Goal: Task Accomplishment & Management: Complete application form

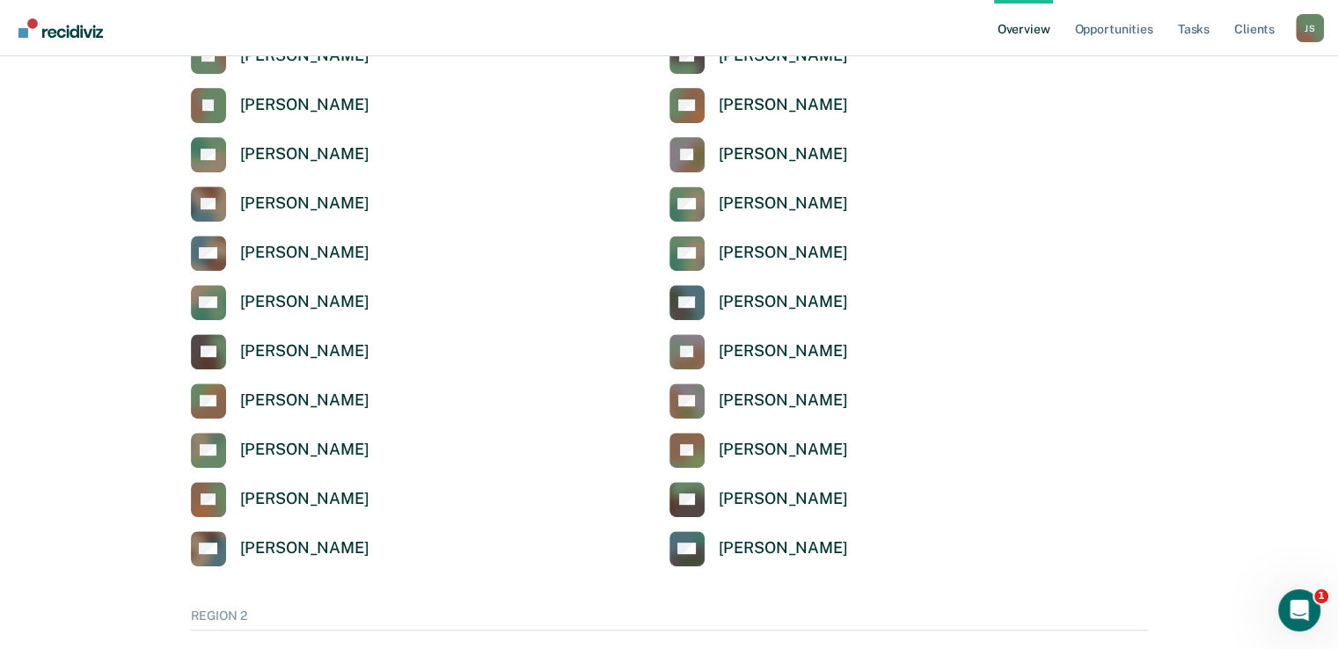
scroll to position [697, 0]
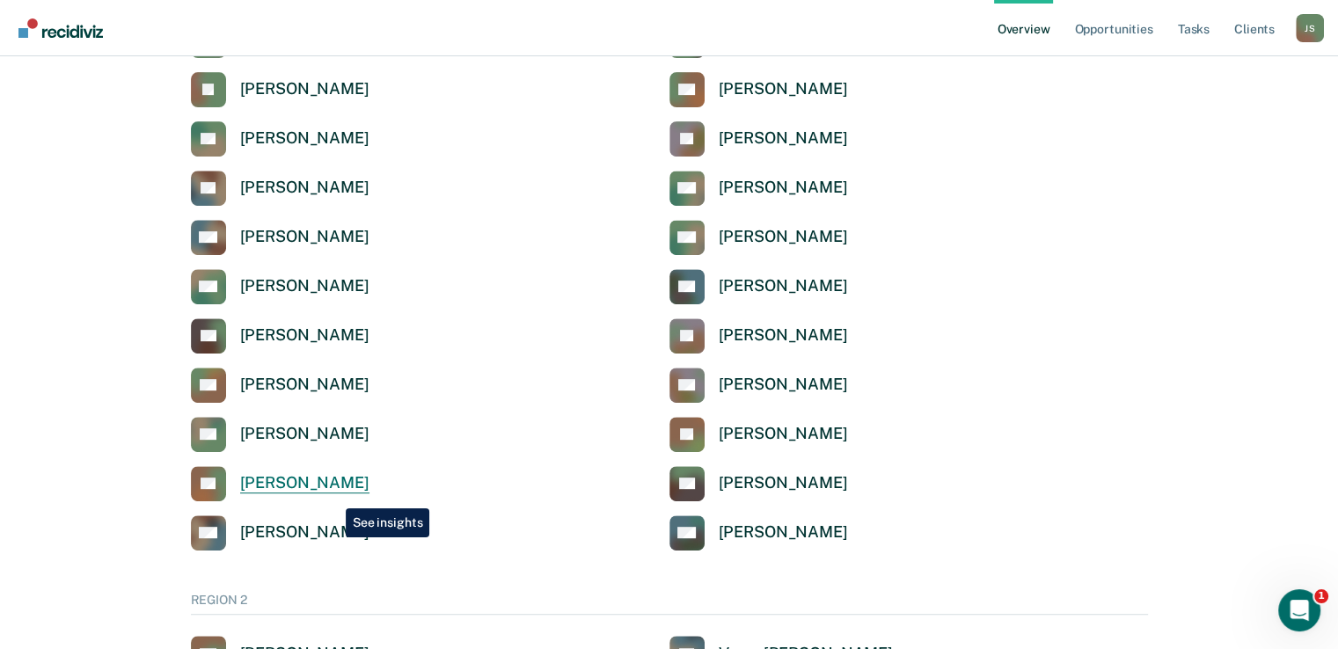
click at [332, 495] on link "CT [PERSON_NAME]" at bounding box center [280, 483] width 179 height 35
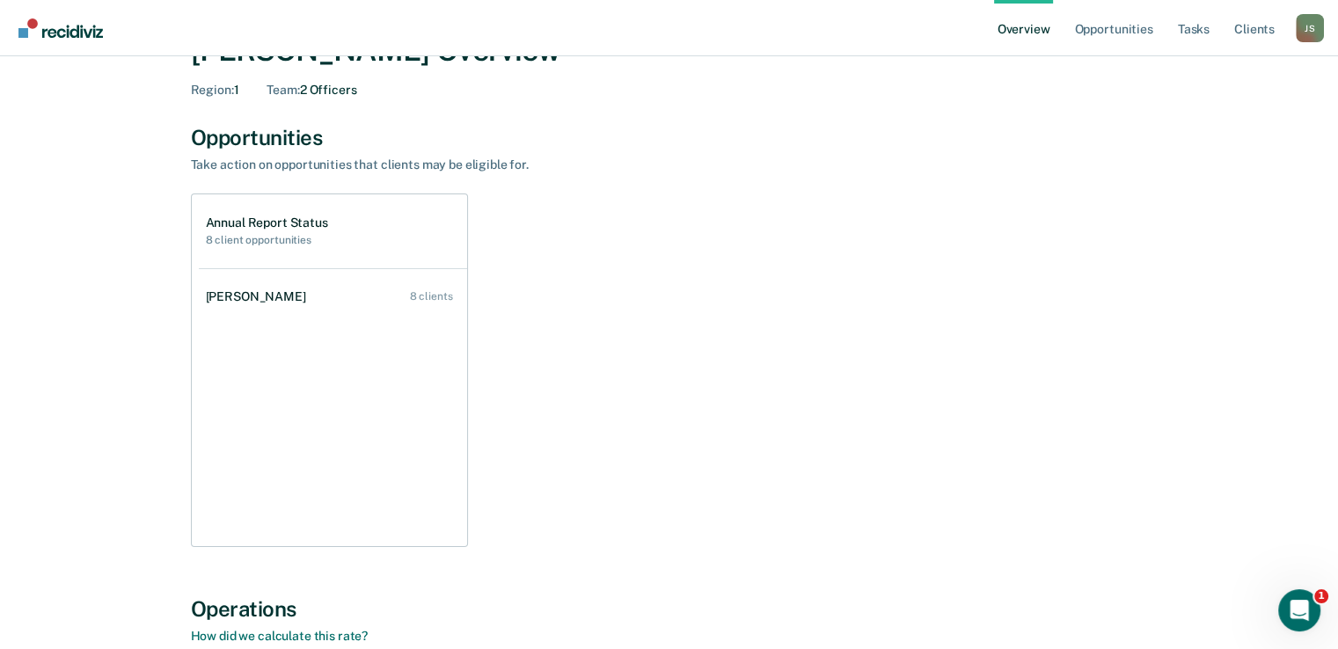
scroll to position [115, 0]
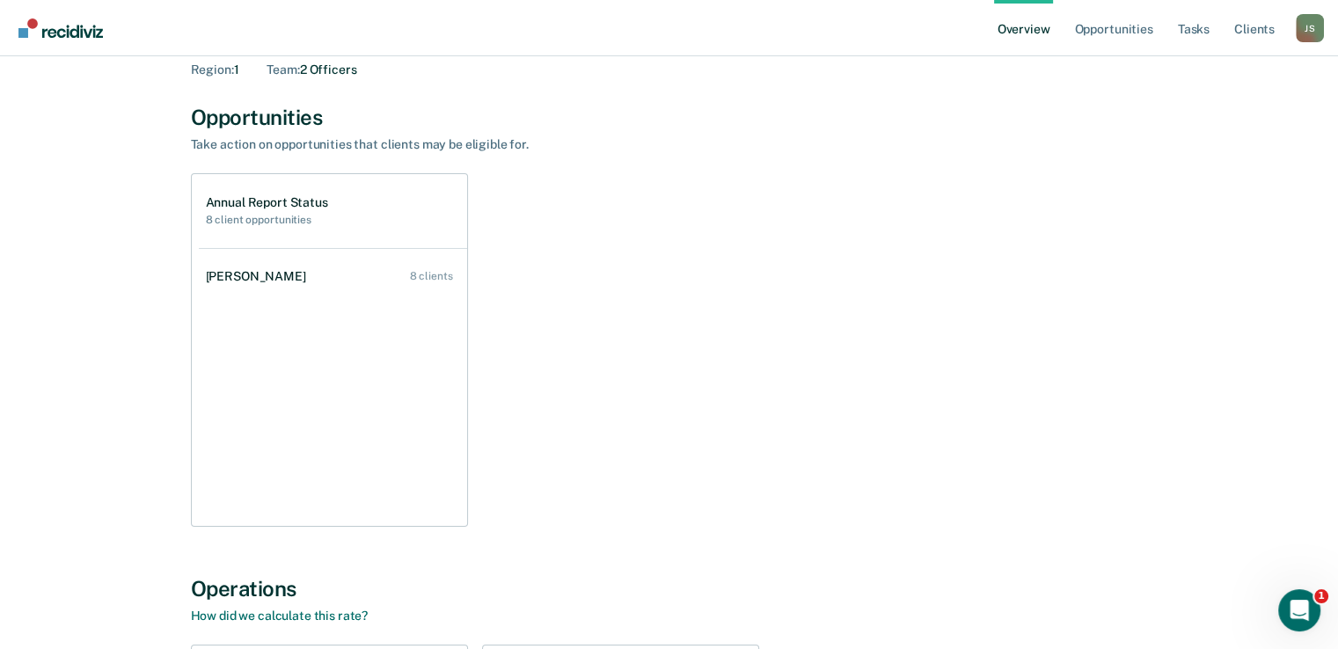
click at [324, 203] on h1 "Annual Report Status" at bounding box center [267, 202] width 122 height 15
click at [254, 202] on h1 "Annual Report Status" at bounding box center [267, 202] width 122 height 15
drag, startPoint x: 382, startPoint y: 142, endPoint x: 310, endPoint y: 113, distance: 76.9
click at [357, 128] on div "Opportunities Take action on opportunities that clients may be eligible for. An…" at bounding box center [669, 316] width 957 height 422
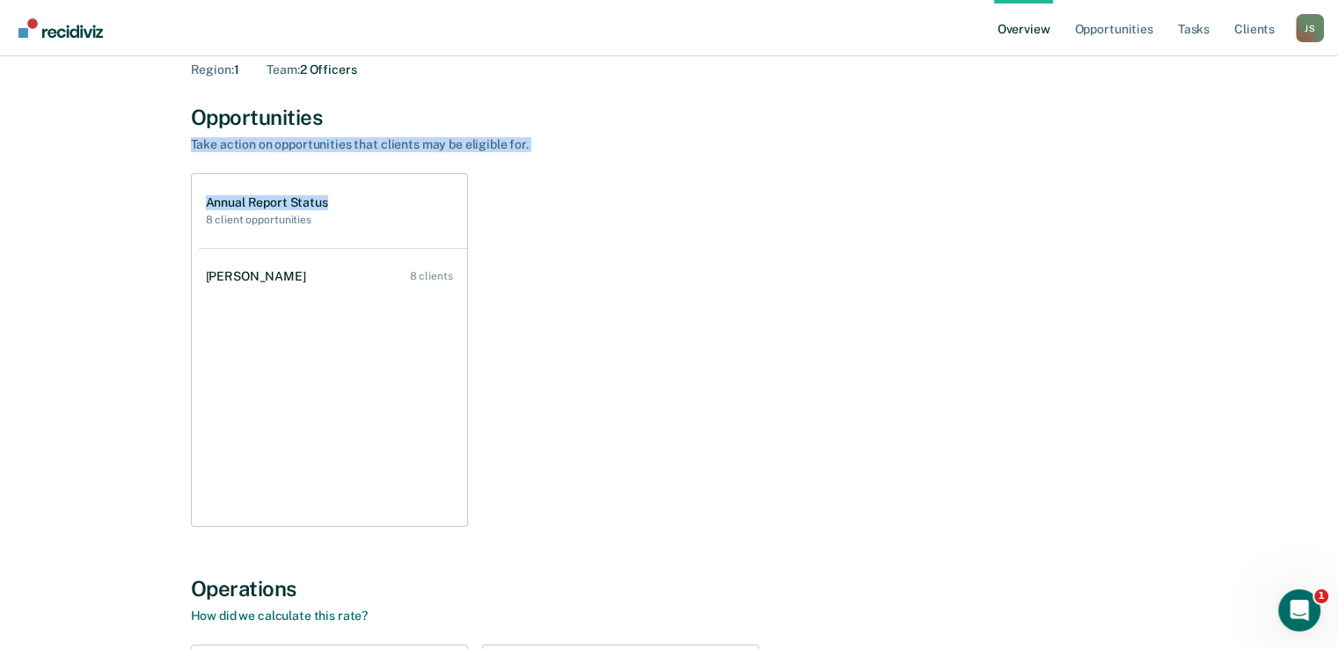
click at [633, 211] on div "Annual Report Status 8 client opportunities [PERSON_NAME] 8 clients" at bounding box center [669, 350] width 957 height 354
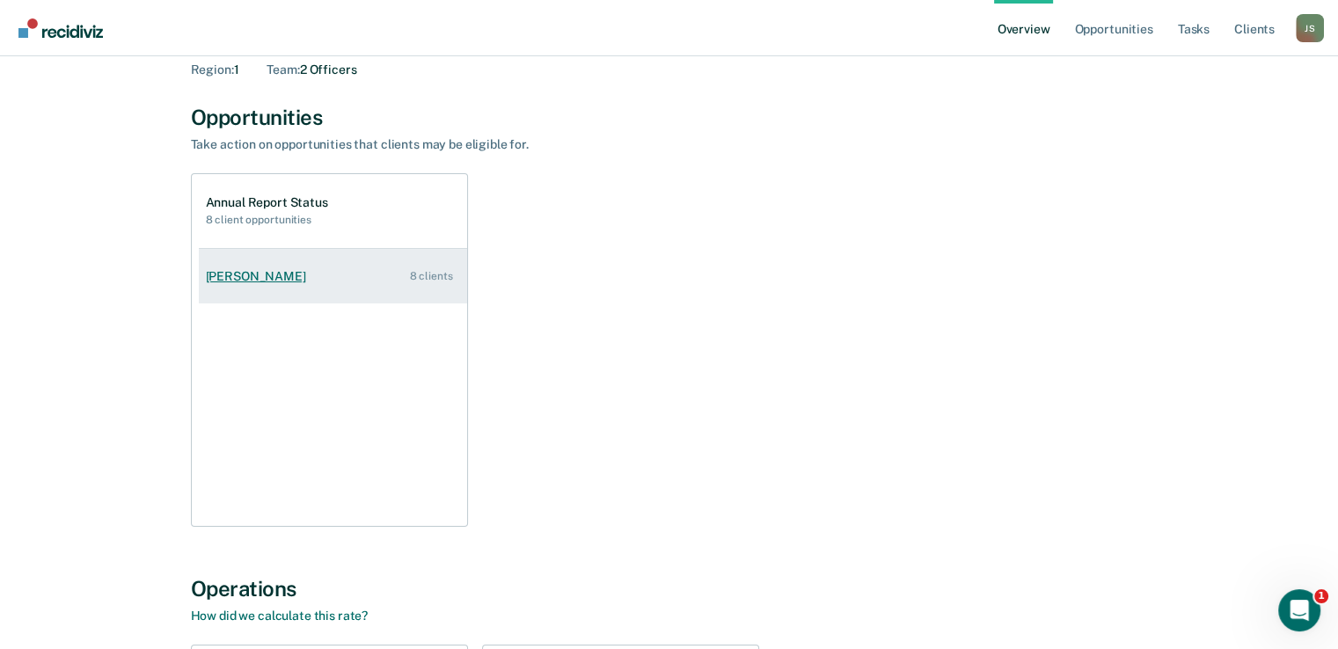
click at [324, 272] on link "[PERSON_NAME] 8 clients" at bounding box center [333, 277] width 268 height 50
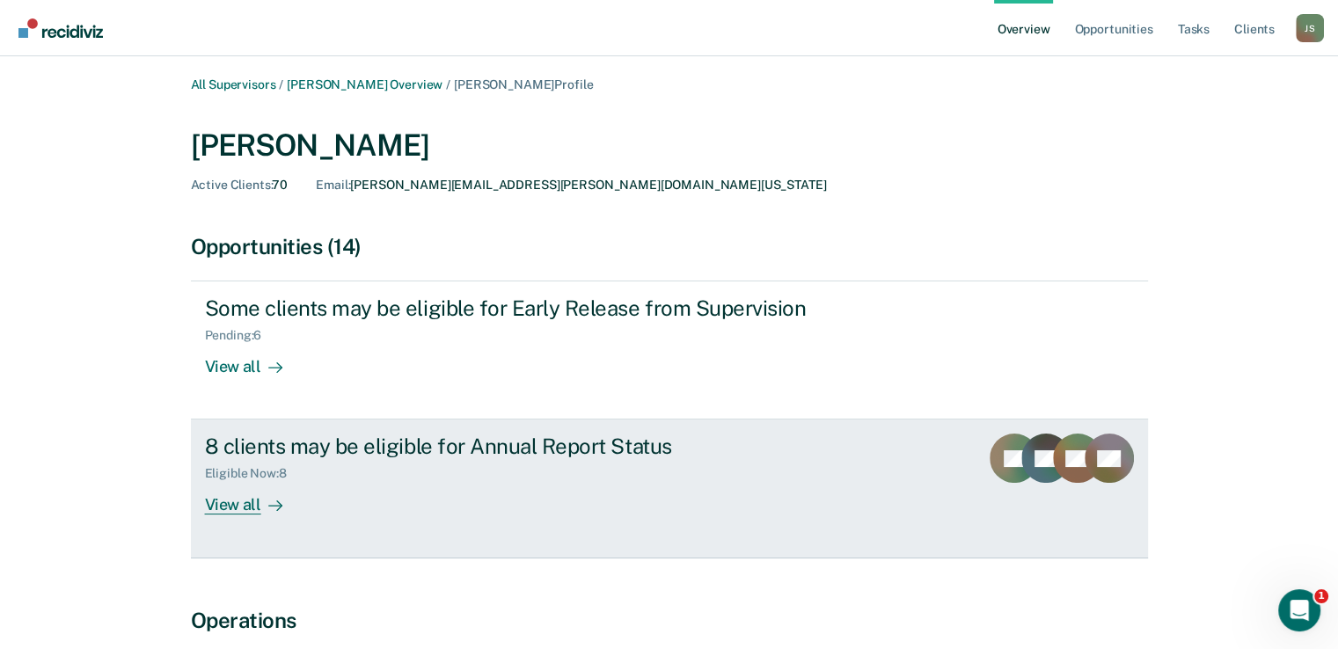
click at [473, 497] on div "8 clients may be eligible for Annual Report Status Eligible Now : 8 View all" at bounding box center [535, 474] width 660 height 81
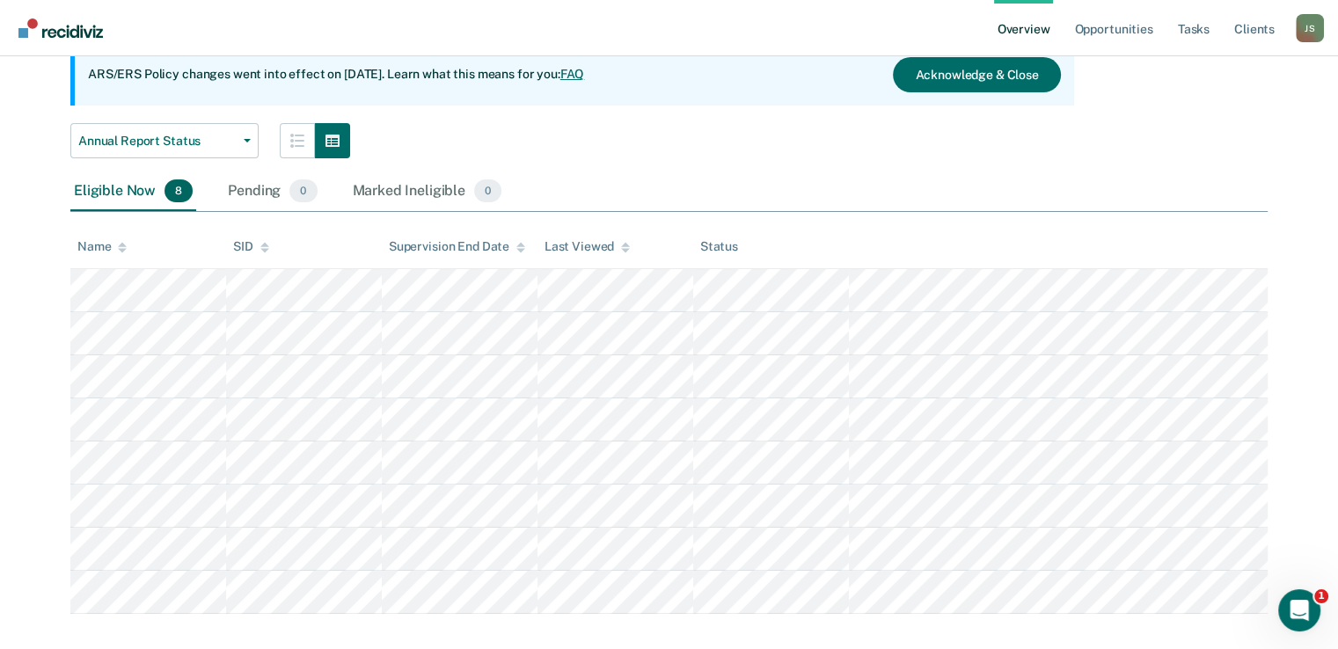
scroll to position [194, 0]
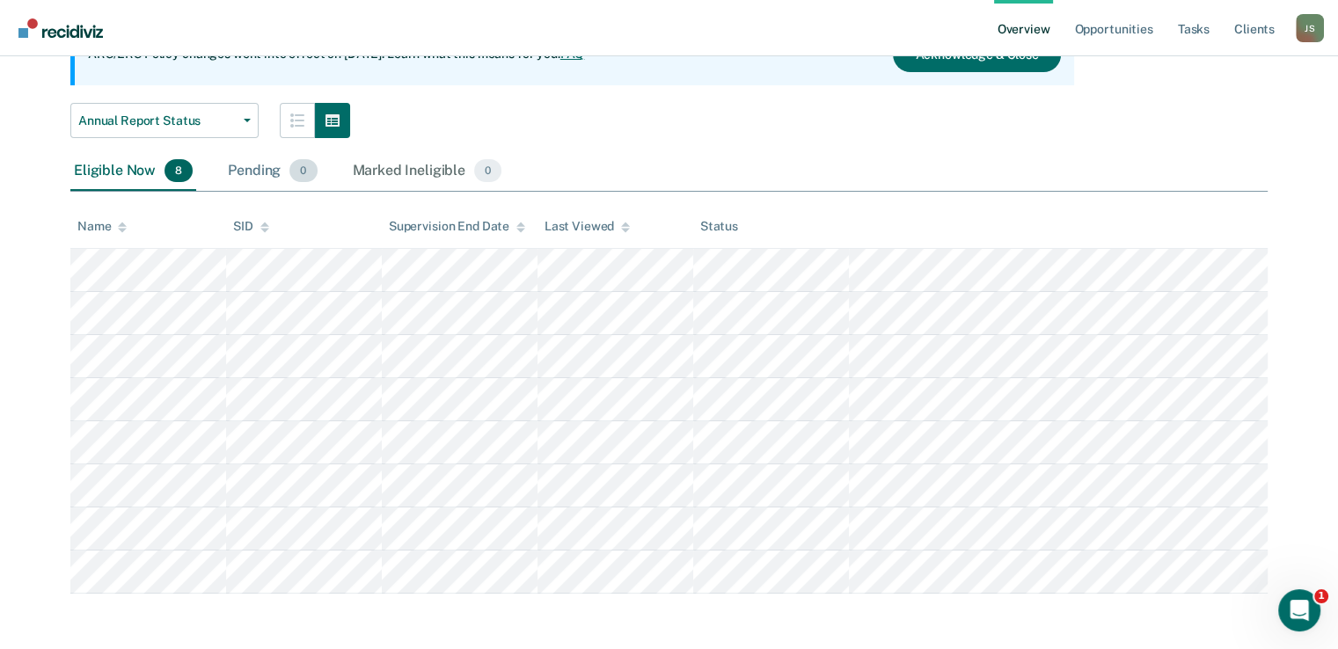
click at [258, 168] on div "Pending 0" at bounding box center [272, 171] width 96 height 39
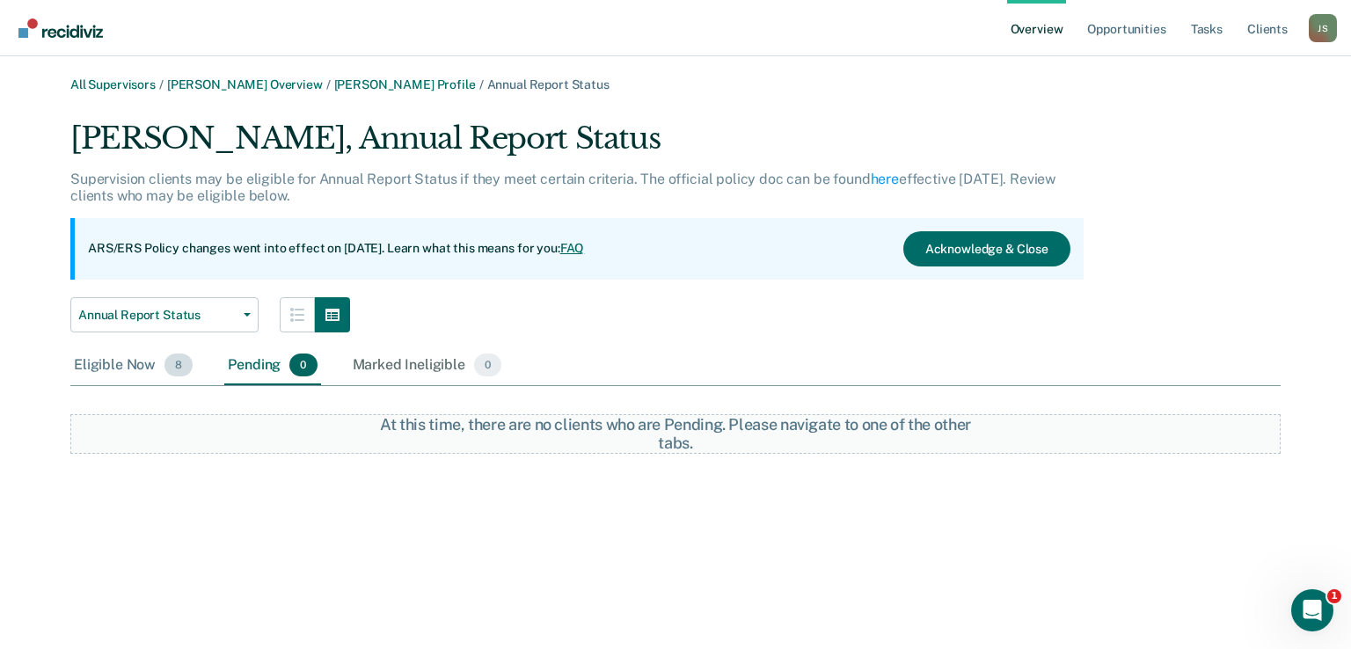
click at [100, 368] on div "Eligible Now 8" at bounding box center [133, 365] width 126 height 39
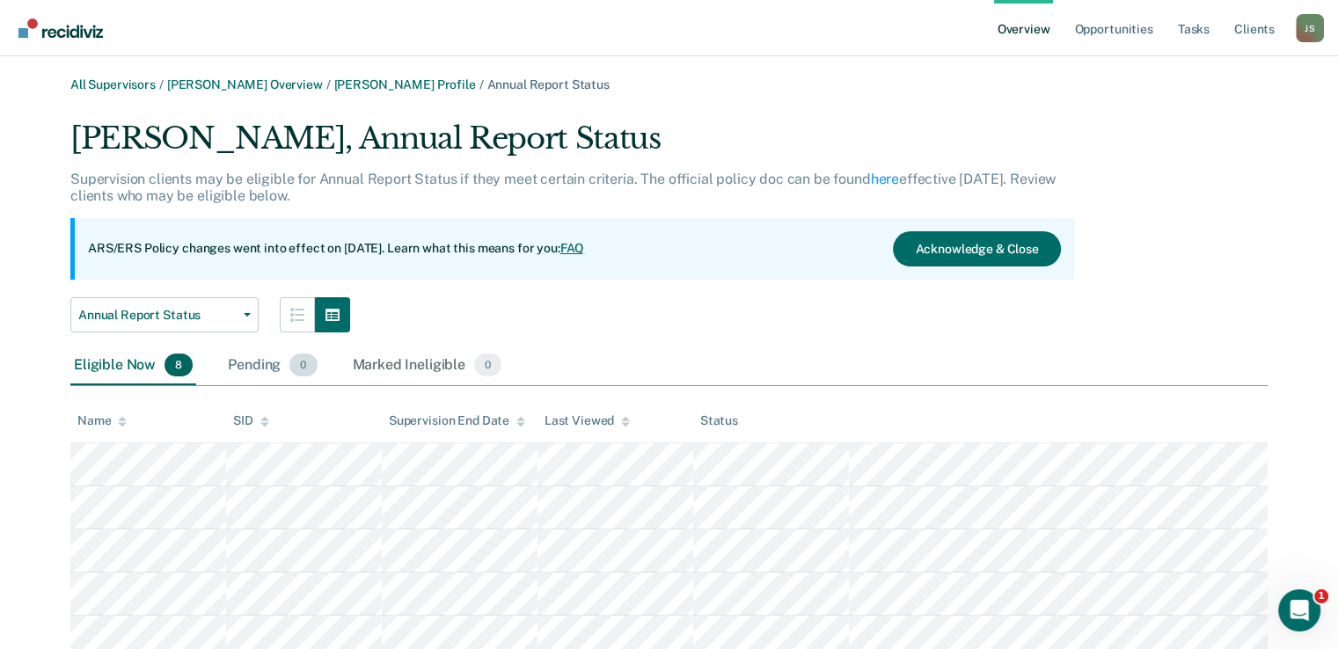
click at [256, 365] on div "Pending 0" at bounding box center [272, 365] width 96 height 39
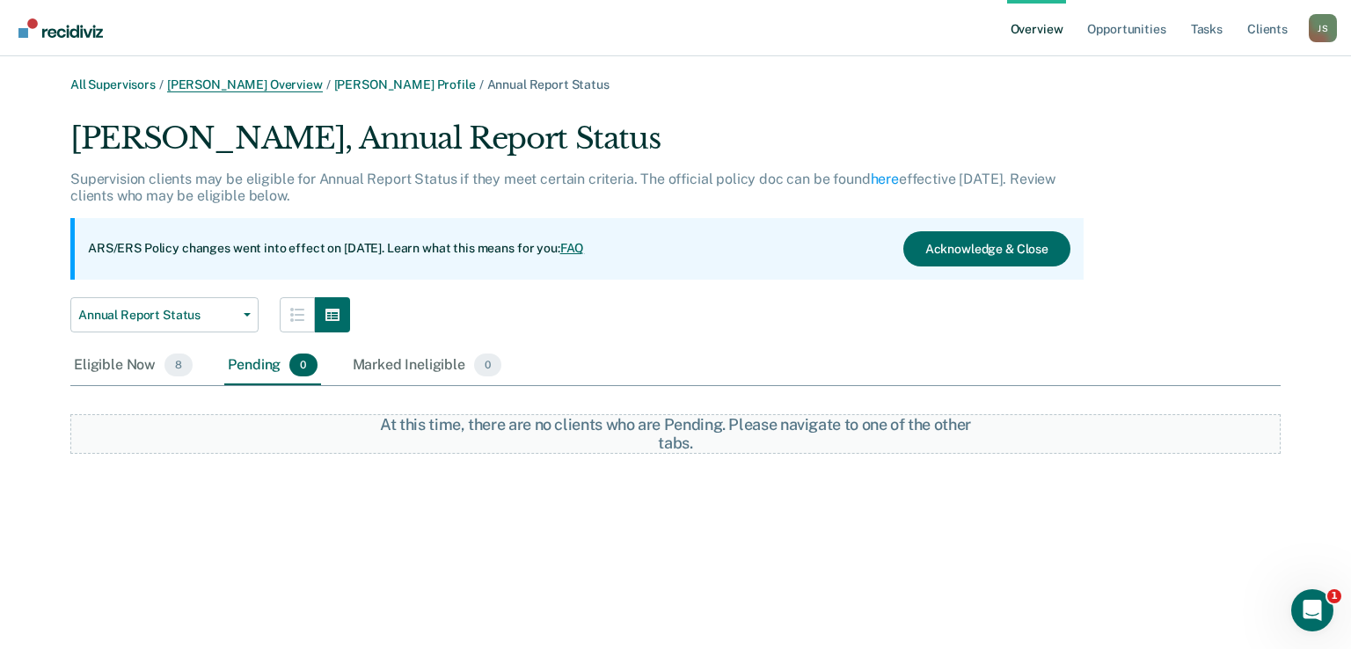
click at [295, 87] on link "[PERSON_NAME] Overview" at bounding box center [245, 84] width 156 height 15
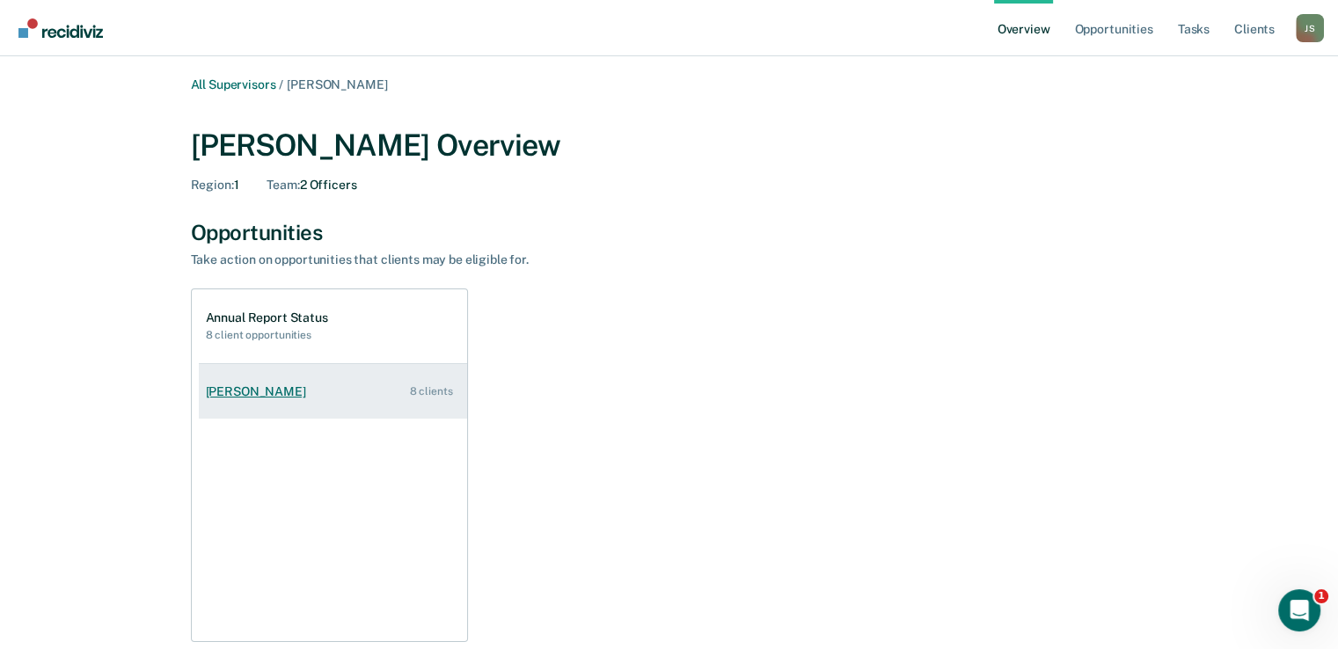
click at [324, 413] on link "[PERSON_NAME] 8 clients" at bounding box center [333, 392] width 268 height 50
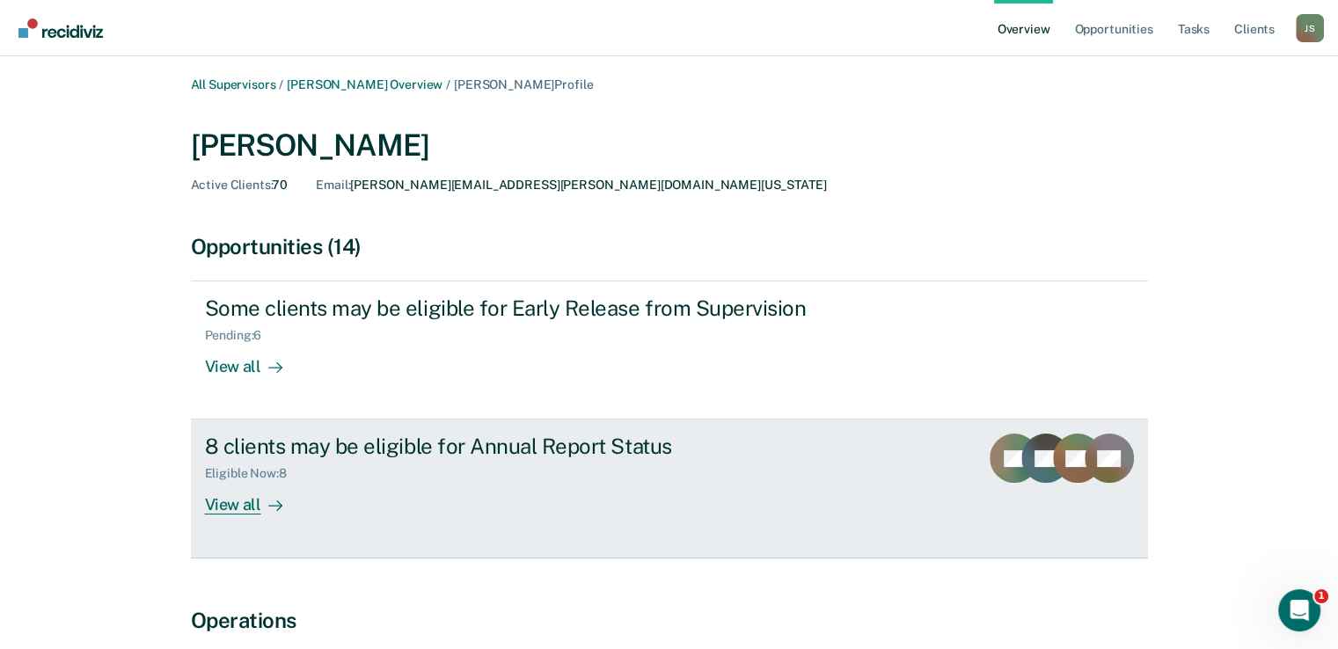
click at [661, 455] on div "8 clients may be eligible for Annual Report Status" at bounding box center [513, 447] width 617 height 26
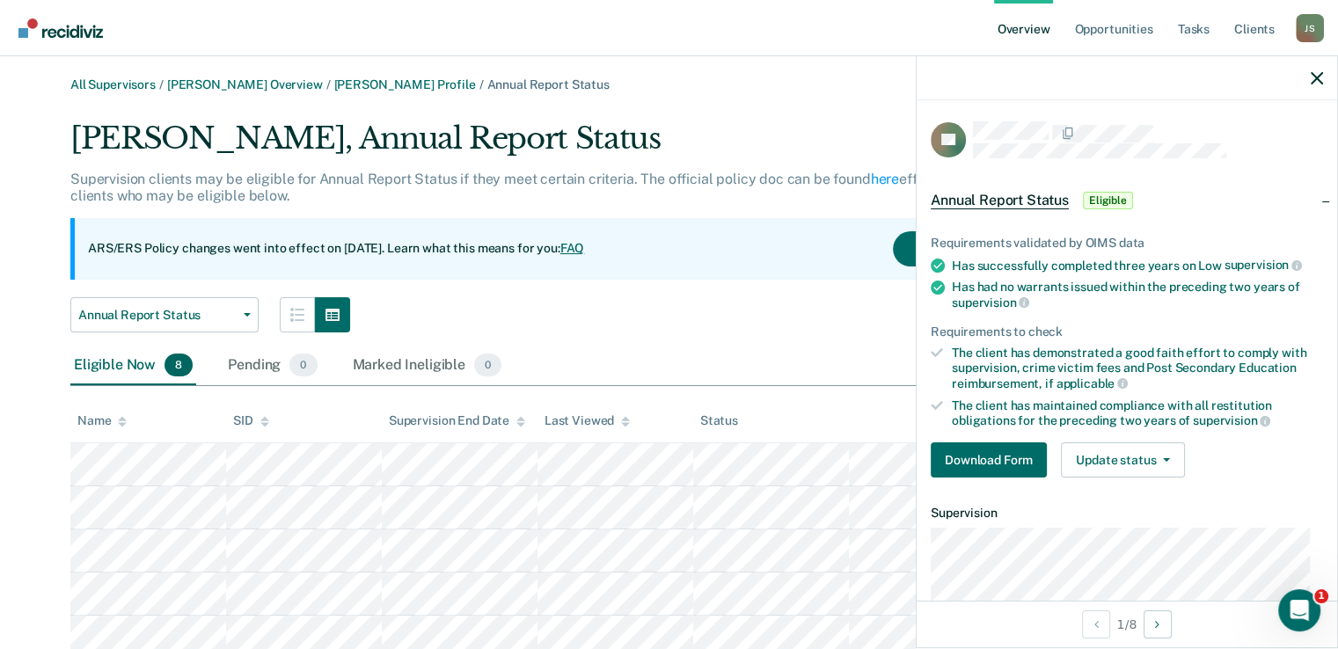
click at [1312, 85] on div at bounding box center [1126, 78] width 420 height 44
click at [823, 85] on div "All Supervisors / [PERSON_NAME] Overview / [PERSON_NAME] Profile / Annual Repor…" at bounding box center [668, 84] width 1197 height 15
click at [756, 102] on div "All Supervisors / [PERSON_NAME] Overview / [PERSON_NAME] Profile / Annual Repor…" at bounding box center [668, 432] width 1295 height 711
